Goal: Use online tool/utility

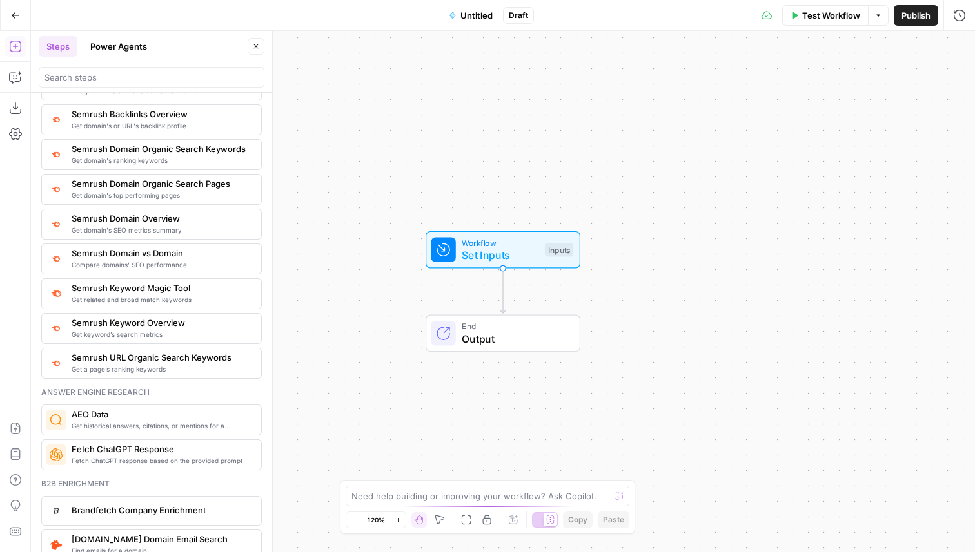
scroll to position [1503, 0]
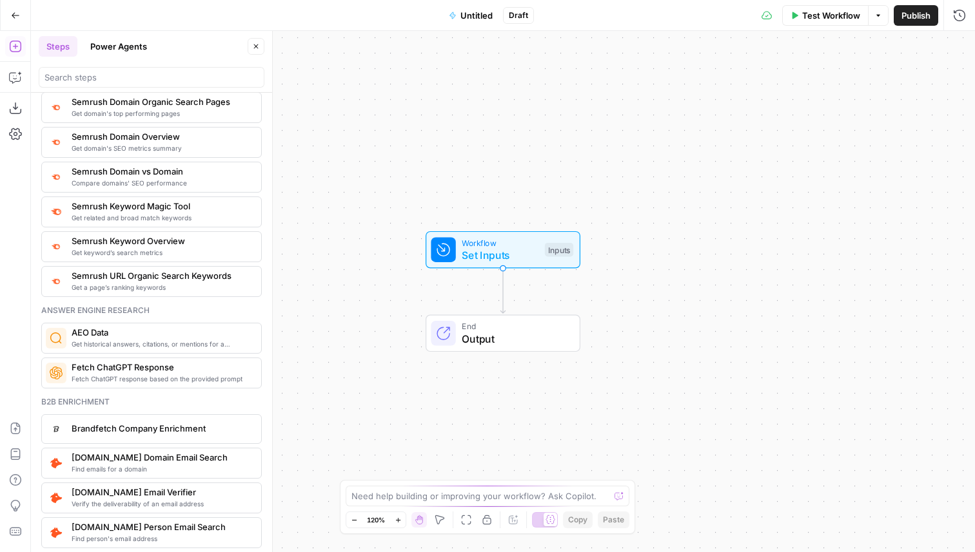
click at [131, 349] on span "Get historical answers, citations, or mentions for a question" at bounding box center [161, 344] width 179 height 10
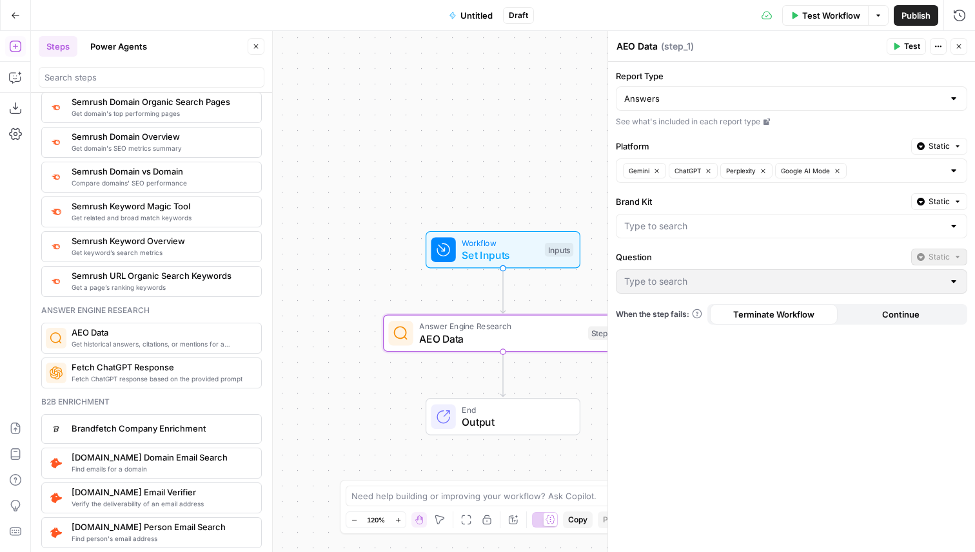
scroll to position [0, 0]
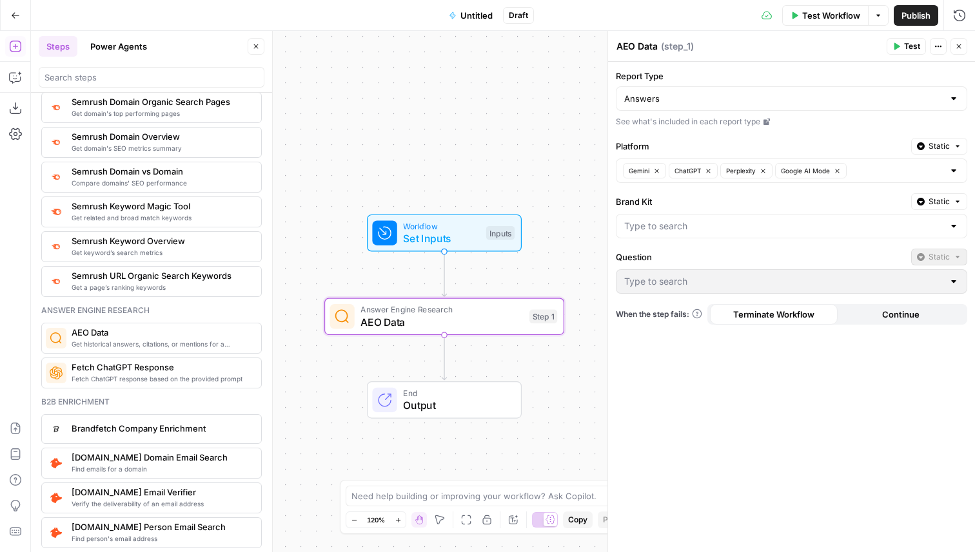
drag, startPoint x: 378, startPoint y: 229, endPoint x: 319, endPoint y: 213, distance: 61.0
click at [319, 213] on div "Workflow Set Inputs Inputs Answer Engine Research AEO Data Step 1 End Output" at bounding box center [503, 292] width 944 height 522
click at [724, 97] on input "Report Type" at bounding box center [783, 98] width 319 height 13
type input "Answers"
click at [724, 97] on input "Answers" at bounding box center [783, 98] width 319 height 13
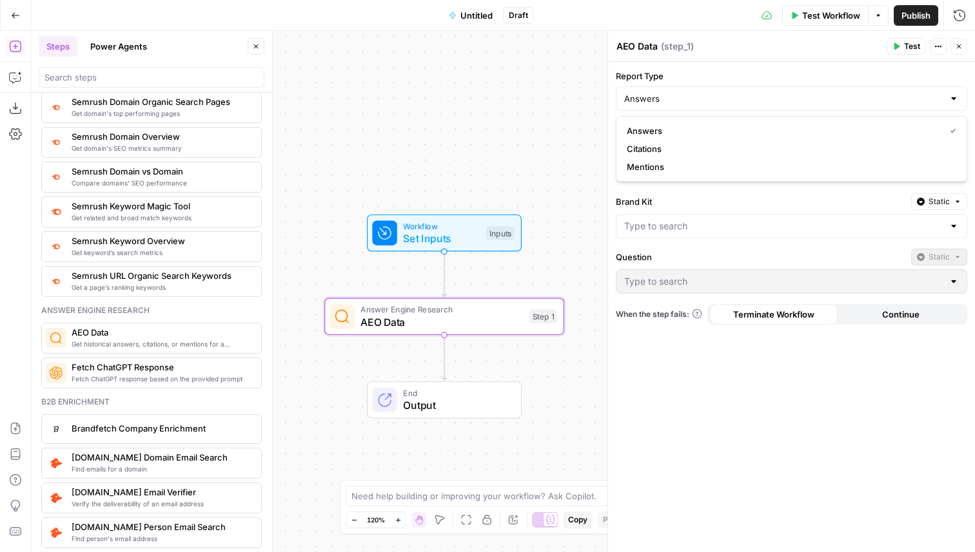
click at [741, 66] on div "Report Type Answers See what's included in each report type Platform Static Gem…" at bounding box center [791, 307] width 367 height 491
click at [731, 102] on input "Report Type" at bounding box center [783, 98] width 319 height 13
type input "Answers"
click at [748, 74] on label "Report Type" at bounding box center [791, 76] width 351 height 13
click at [748, 92] on input "Answers" at bounding box center [783, 98] width 319 height 13
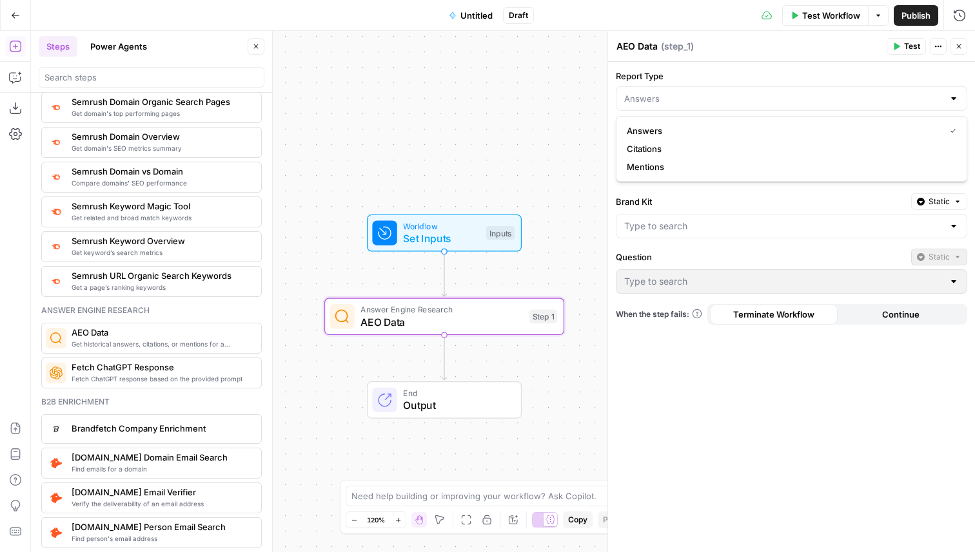
type input "Answers"
click at [752, 68] on div "Report Type Answers See what's included in each report type Platform Static Gem…" at bounding box center [791, 307] width 367 height 491
click at [766, 120] on icon at bounding box center [766, 122] width 6 height 6
click at [687, 237] on div at bounding box center [791, 226] width 351 height 24
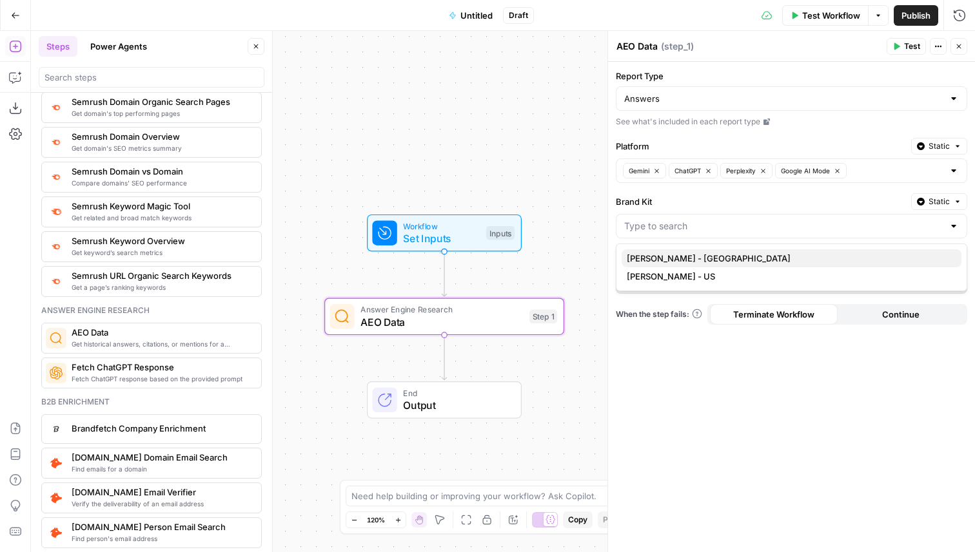
click at [686, 258] on span "[PERSON_NAME] - [GEOGRAPHIC_DATA]" at bounding box center [789, 258] width 324 height 13
type input "[PERSON_NAME] - [GEOGRAPHIC_DATA]"
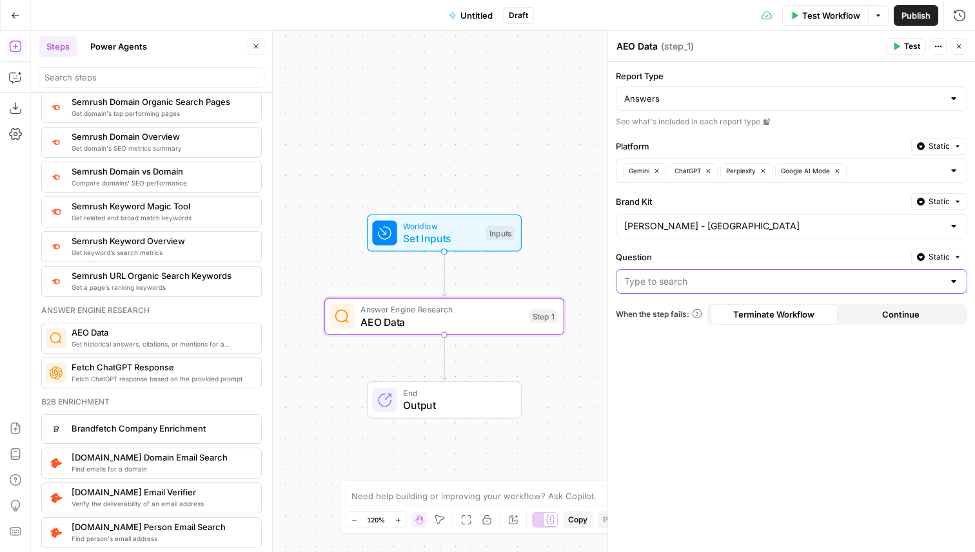
click at [688, 283] on input "Question" at bounding box center [783, 281] width 319 height 13
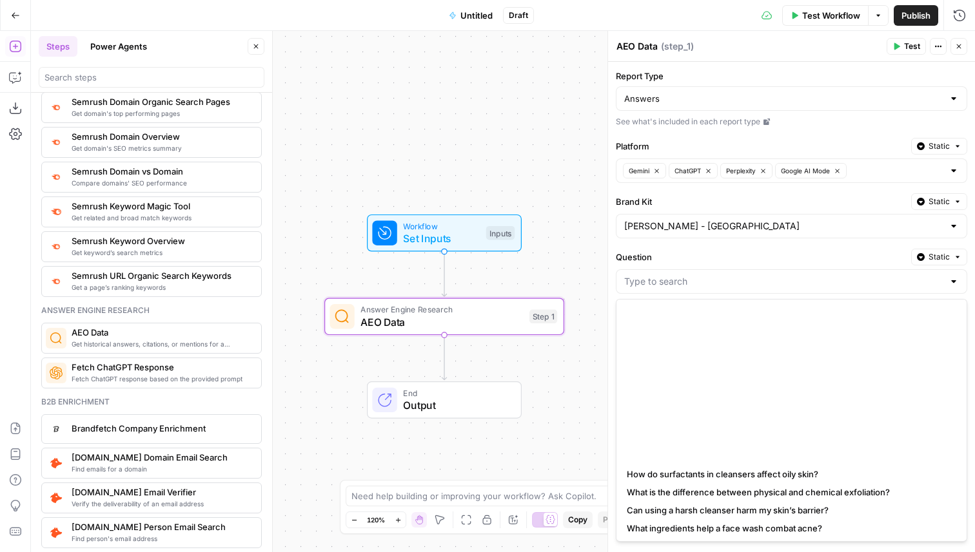
scroll to position [246, 0]
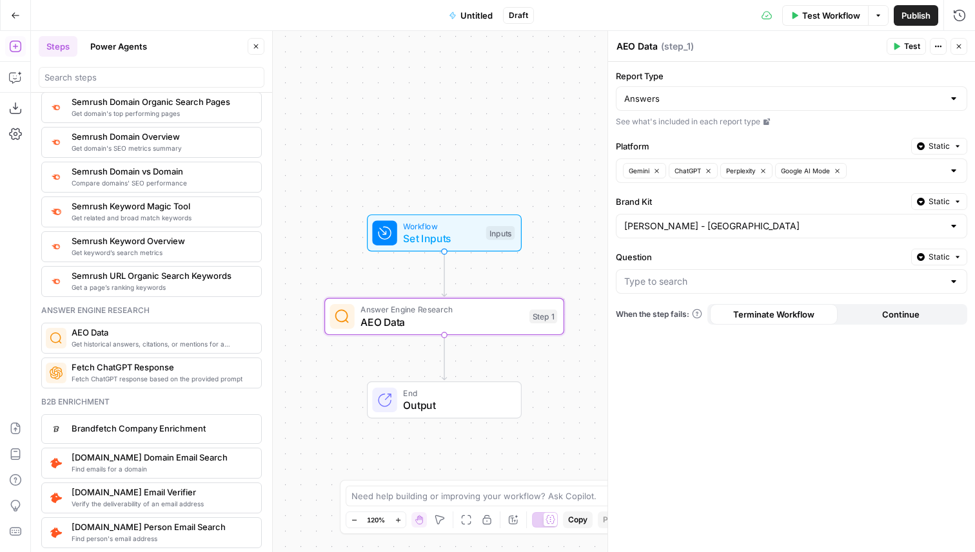
click at [708, 246] on div "Report Type Answers See what's included in each report type Platform Static Gem…" at bounding box center [791, 307] width 367 height 491
